Goal: Task Accomplishment & Management: Manage account settings

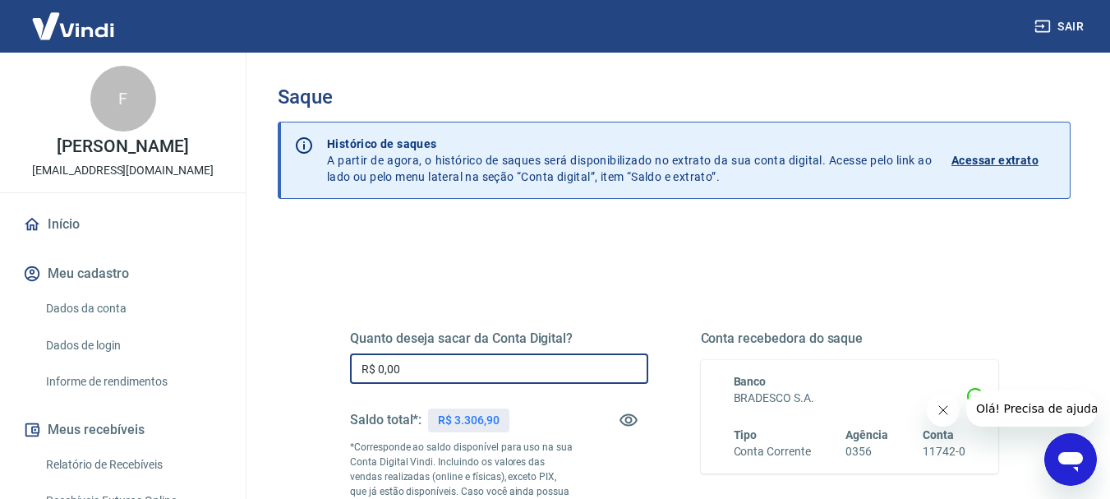
click at [440, 366] on input "R$ 0,00" at bounding box center [499, 368] width 298 height 30
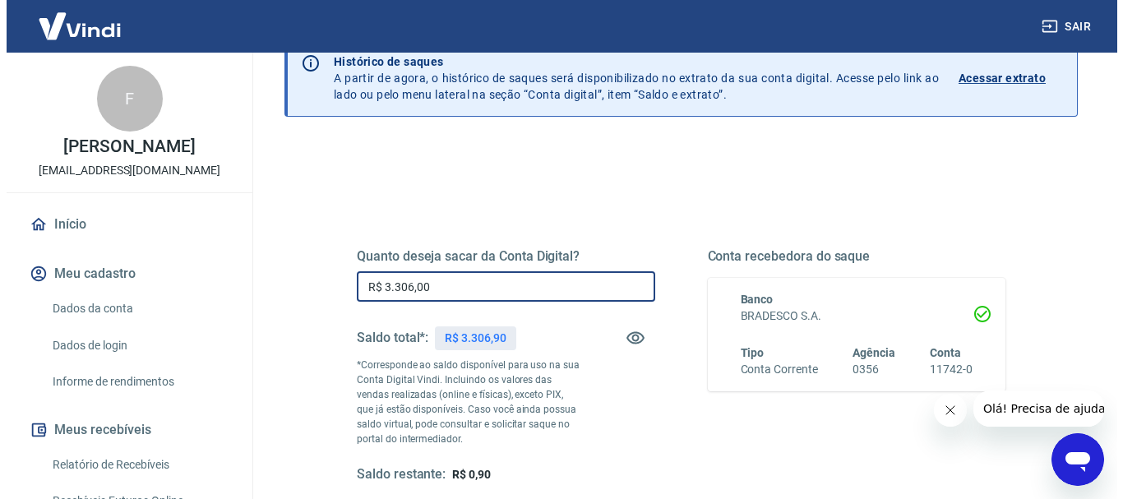
scroll to position [164, 0]
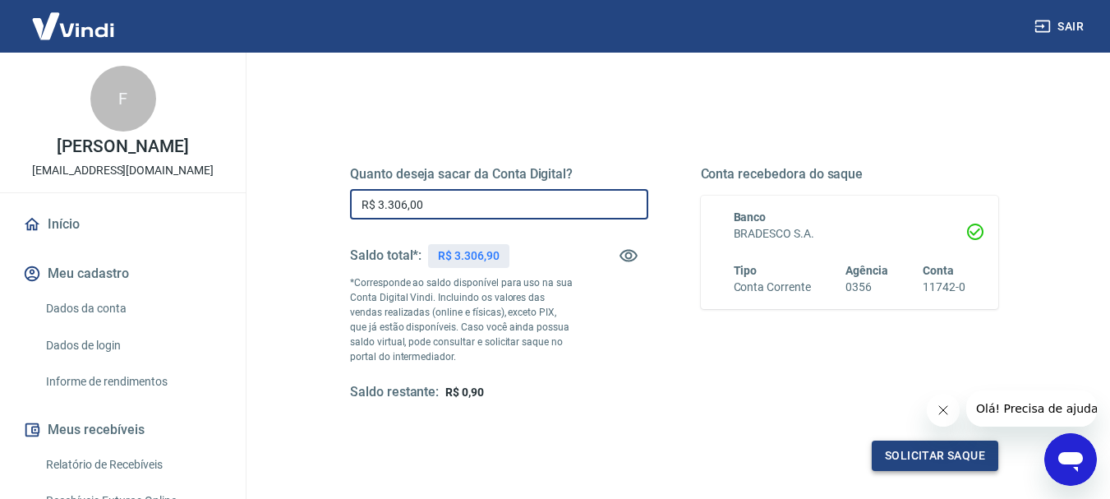
type input "R$ 3.306,00"
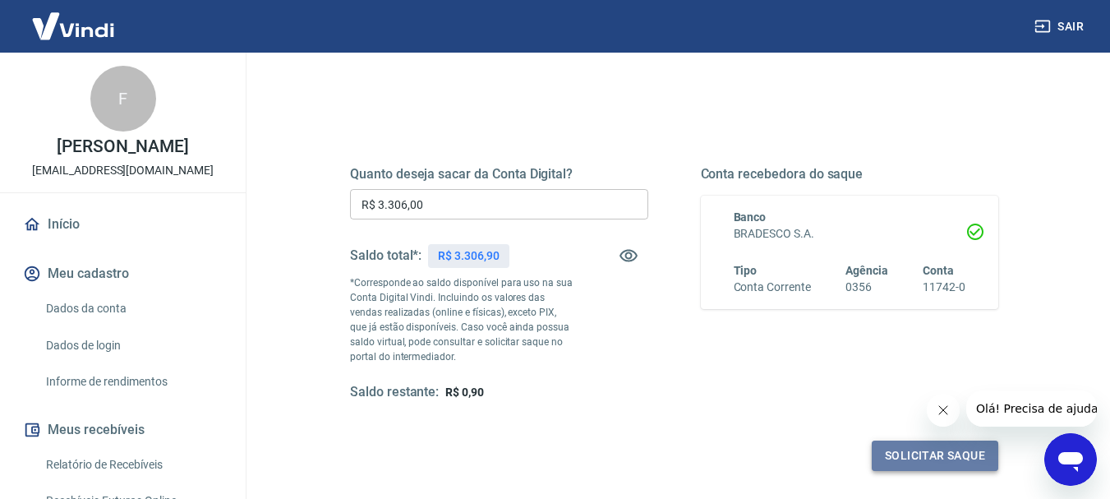
click at [882, 462] on button "Solicitar saque" at bounding box center [935, 455] width 127 height 30
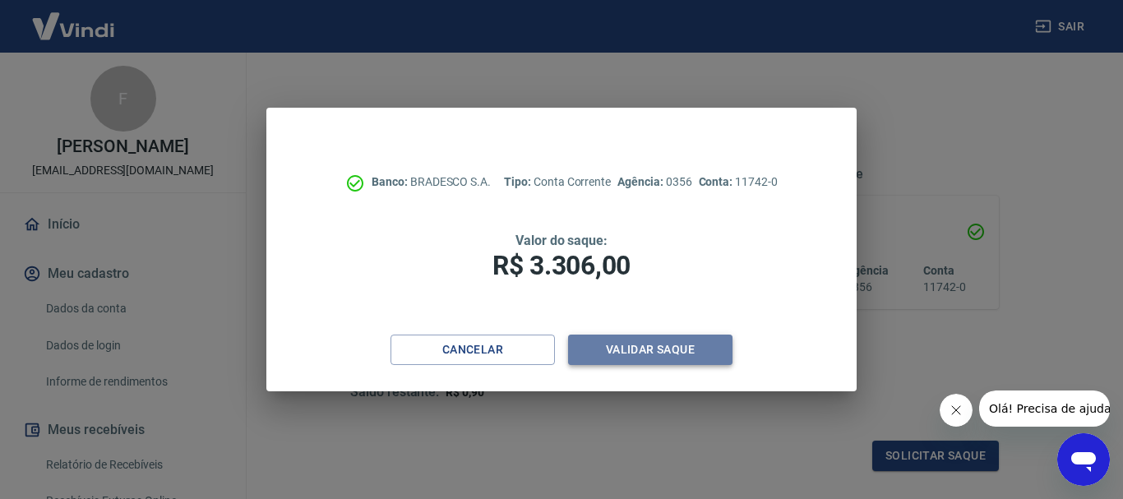
click at [658, 356] on button "Validar saque" at bounding box center [650, 349] width 164 height 30
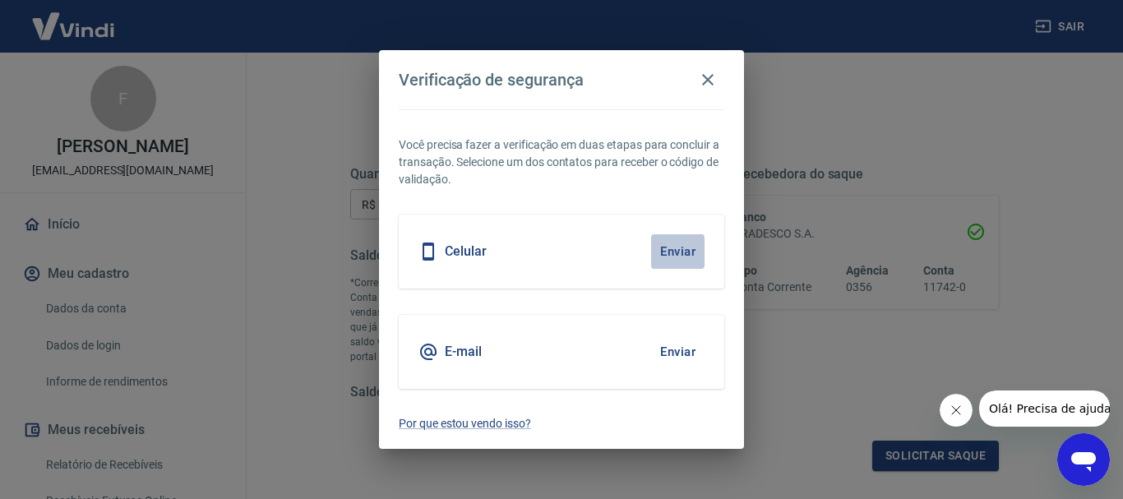
click at [677, 249] on button "Enviar" at bounding box center [677, 251] width 53 height 35
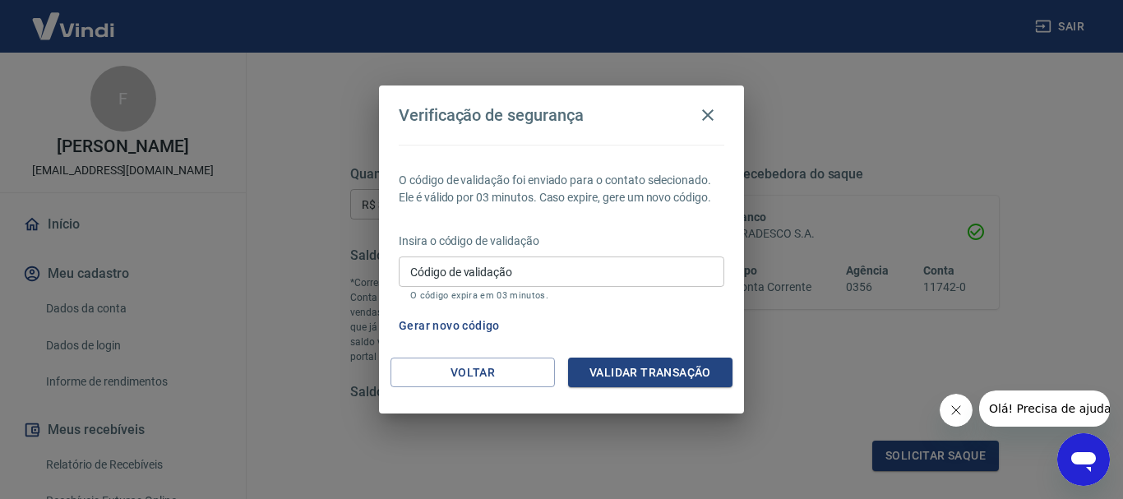
click at [671, 262] on input "Código de validação" at bounding box center [561, 271] width 325 height 30
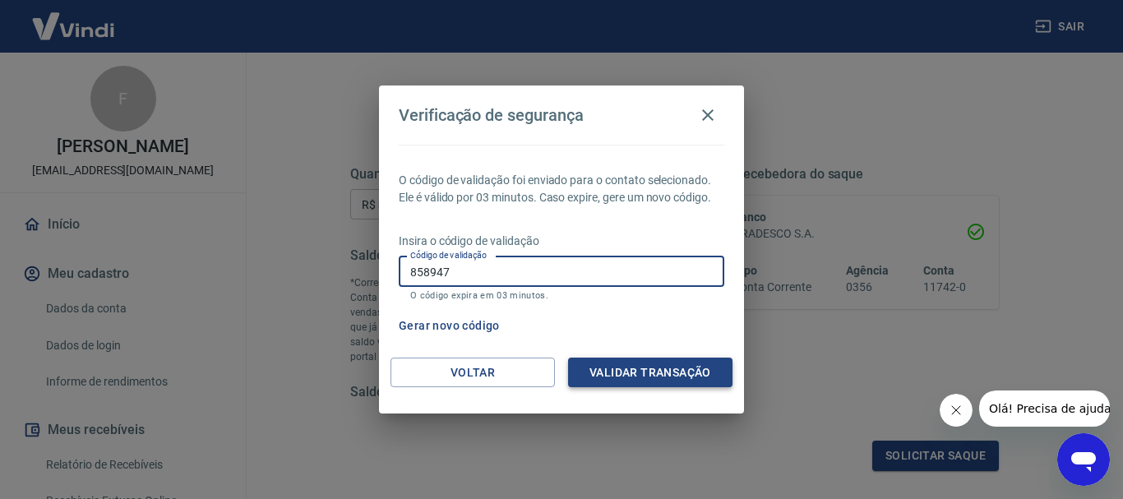
type input "858947"
click at [606, 381] on button "Validar transação" at bounding box center [650, 372] width 164 height 30
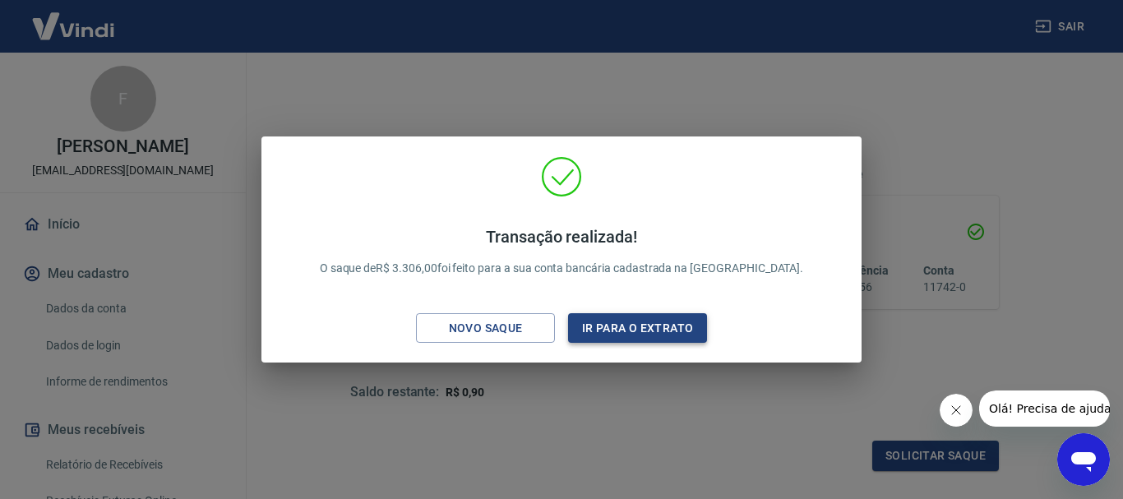
click at [635, 334] on button "Ir para o extrato" at bounding box center [637, 328] width 139 height 30
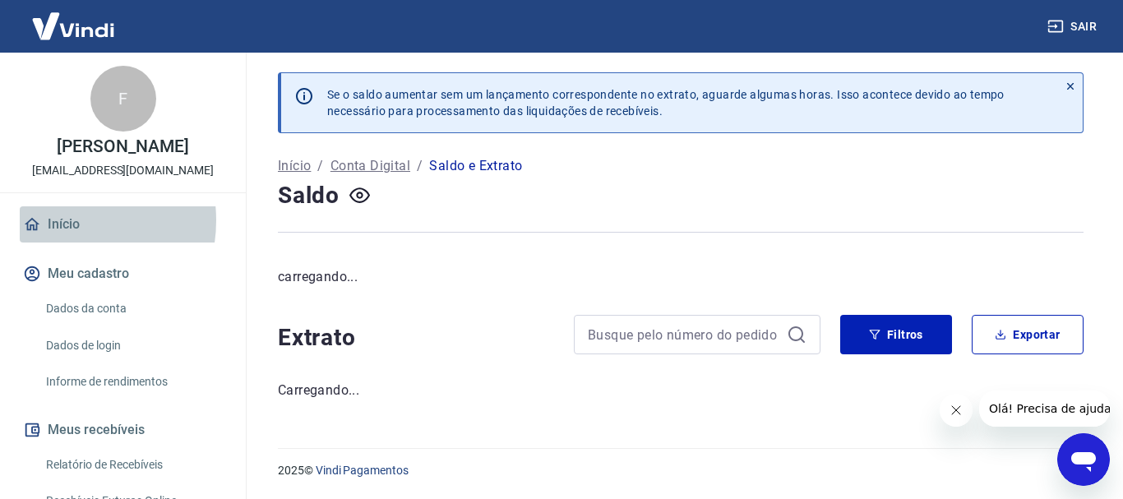
click at [59, 237] on link "Início" at bounding box center [123, 224] width 206 height 36
